Goal: Task Accomplishment & Management: Complete application form

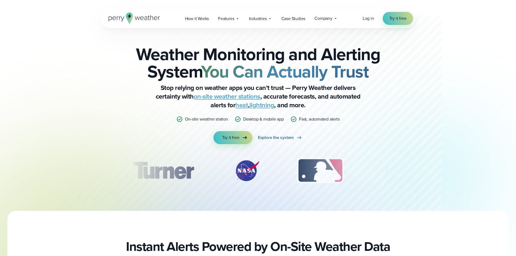
click at [402, 12] on div "Open Menu Log in Try it free How it Works" at bounding box center [258, 18] width 316 height 19
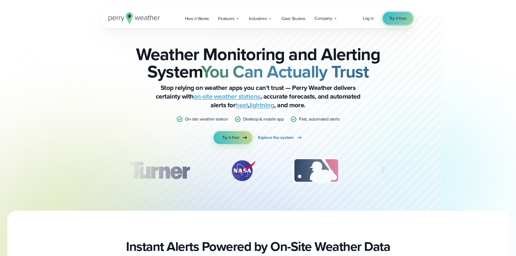
click at [403, 19] on span "Try it free" at bounding box center [397, 18] width 17 height 6
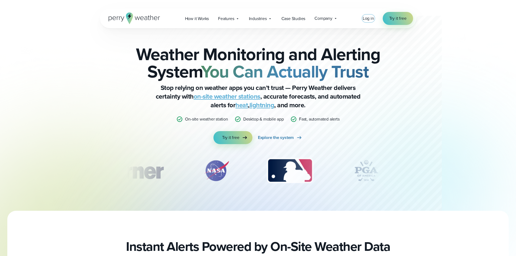
click at [366, 19] on span "Log in" at bounding box center [368, 18] width 11 height 6
